Goal: Book appointment/travel/reservation

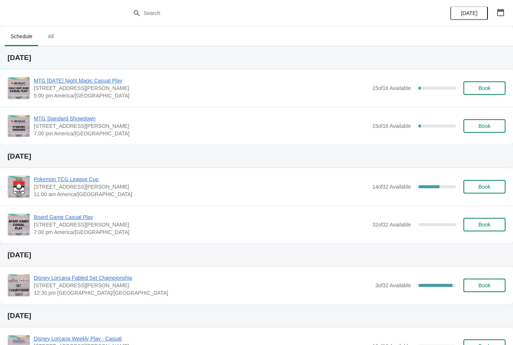
click at [479, 125] on span "Book" at bounding box center [484, 126] width 12 height 6
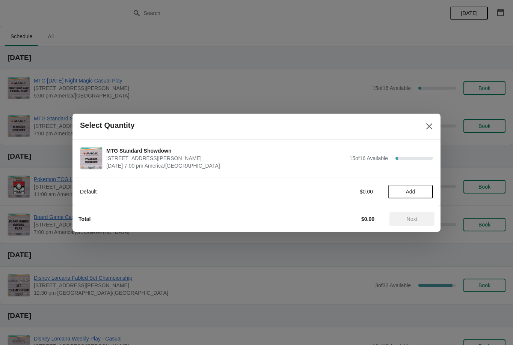
click at [411, 195] on button "Add" at bounding box center [410, 192] width 45 height 14
click at [417, 221] on span "Next" at bounding box center [411, 219] width 11 height 6
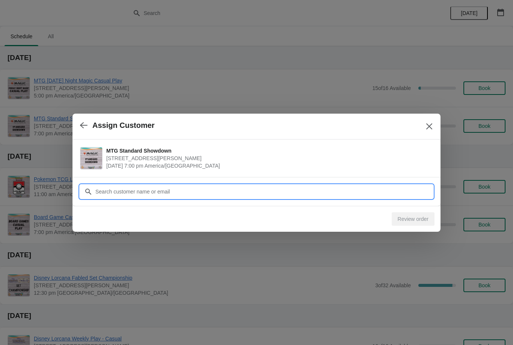
click at [350, 189] on input "Customer" at bounding box center [264, 192] width 338 height 14
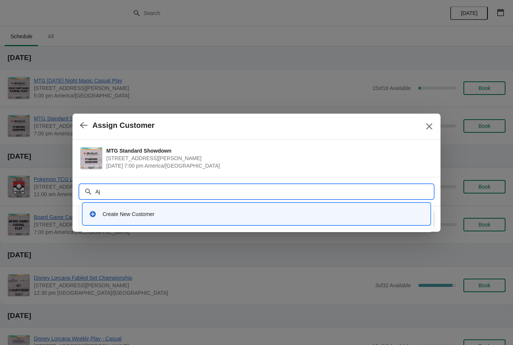
type input "Aja"
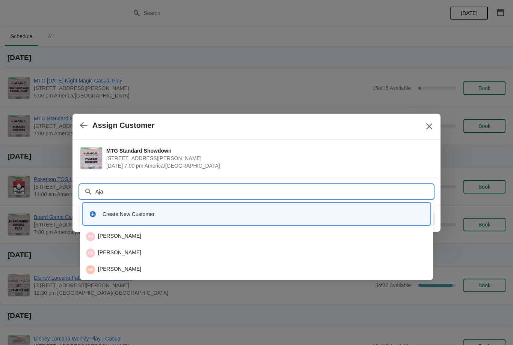
click at [162, 236] on div "[PERSON_NAME]" at bounding box center [256, 236] width 341 height 9
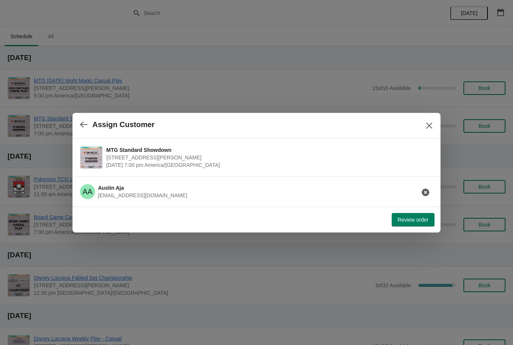
click at [405, 221] on span "Review order" at bounding box center [412, 220] width 31 height 6
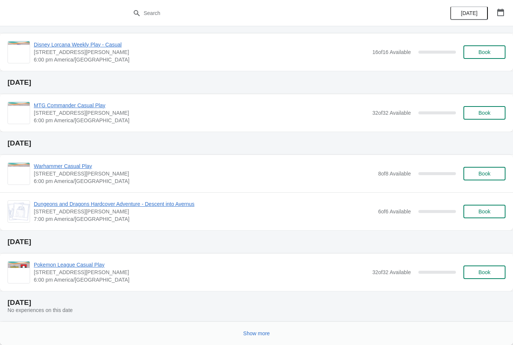
scroll to position [294, 0]
click at [262, 329] on button "Show more" at bounding box center [256, 334] width 33 height 14
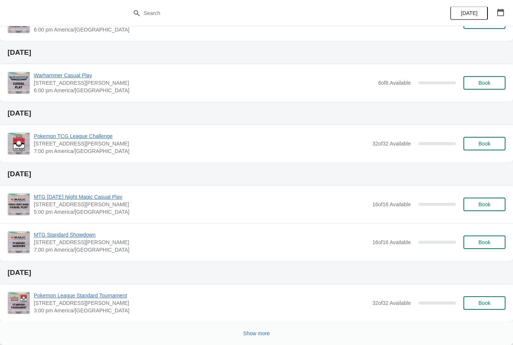
scroll to position [856, 0]
click at [260, 333] on span "Show more" at bounding box center [256, 334] width 27 height 6
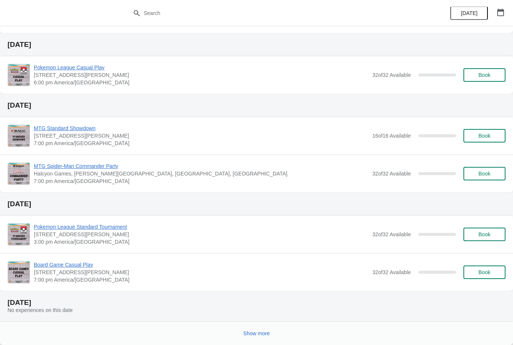
scroll to position [1426, 0]
click at [257, 335] on span "Show more" at bounding box center [256, 334] width 27 height 6
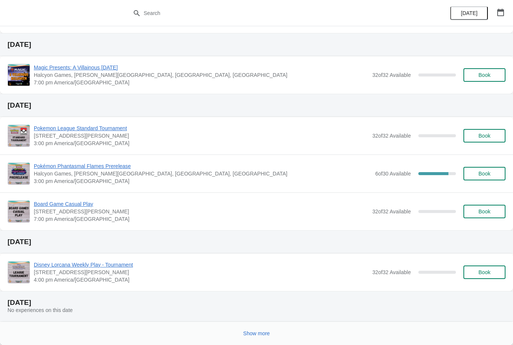
scroll to position [1997, 0]
click at [267, 335] on span "Show more" at bounding box center [256, 334] width 27 height 6
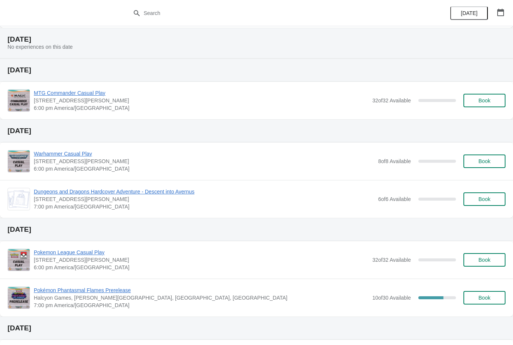
scroll to position [2261, 0]
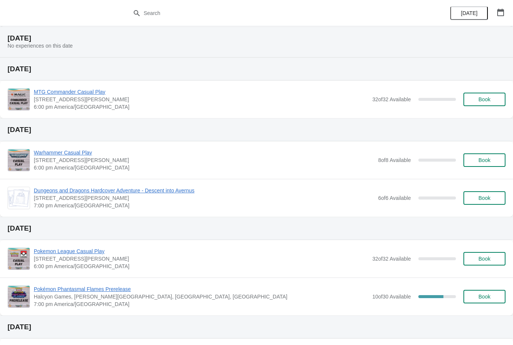
click at [490, 294] on span "Book" at bounding box center [484, 297] width 12 height 6
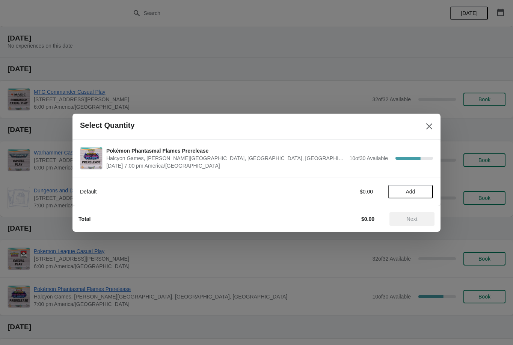
click at [414, 197] on button "Add" at bounding box center [410, 192] width 45 height 14
click at [414, 219] on span "Next" at bounding box center [411, 219] width 11 height 6
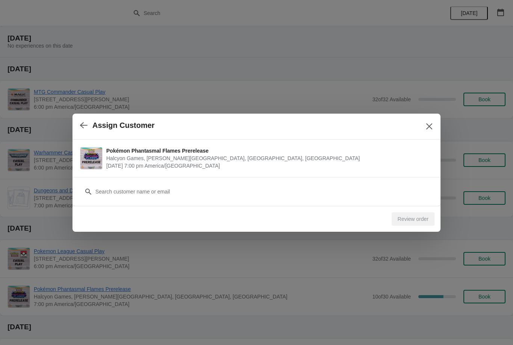
click at [247, 182] on div "Customer" at bounding box center [256, 188] width 353 height 21
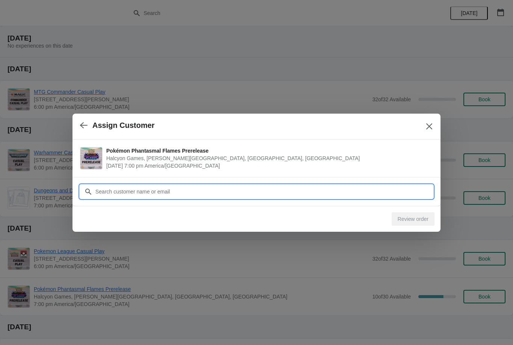
click at [202, 193] on input "Customer" at bounding box center [264, 192] width 338 height 14
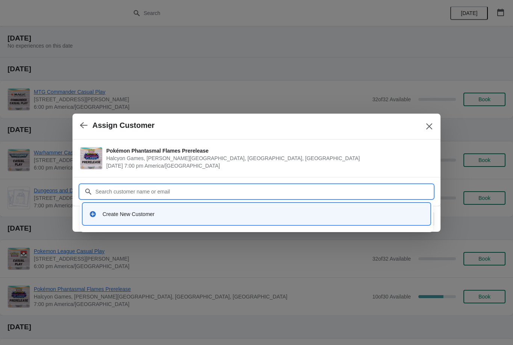
click at [123, 214] on div "Create New Customer" at bounding box center [262, 215] width 321 height 8
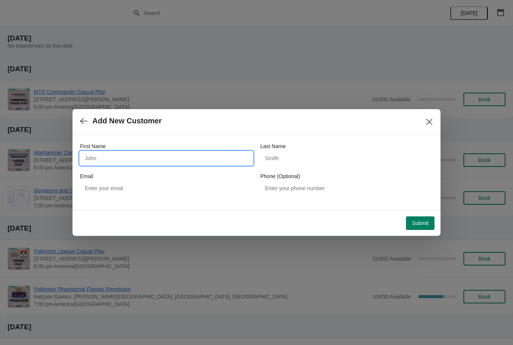
click at [146, 160] on input "First Name" at bounding box center [166, 159] width 173 height 14
type input "Nick"
click at [295, 157] on input "Last Name" at bounding box center [346, 159] width 173 height 14
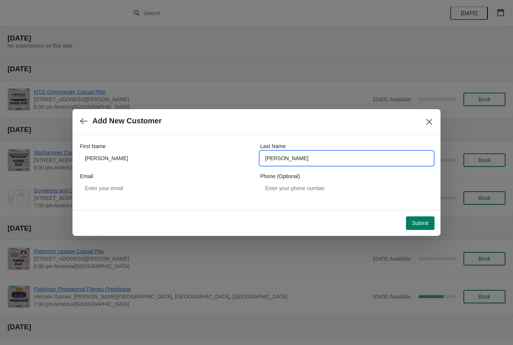
type input "Schoffstall"
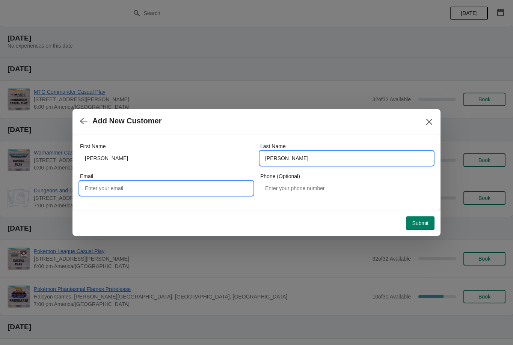
click at [157, 191] on input "Email" at bounding box center [166, 189] width 173 height 14
type input "nickdiaz3120@gmail.com"
click at [424, 218] on button "Submit" at bounding box center [420, 224] width 29 height 14
